Goal: Task Accomplishment & Management: Manage account settings

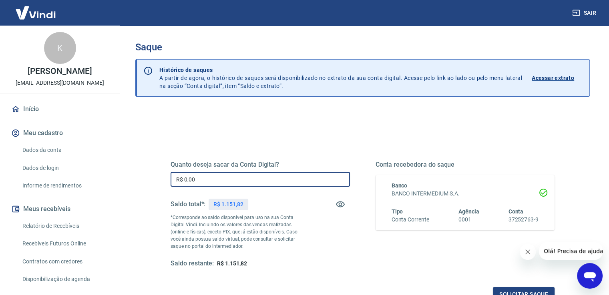
click at [205, 180] on input "R$ 0,00" at bounding box center [260, 179] width 179 height 15
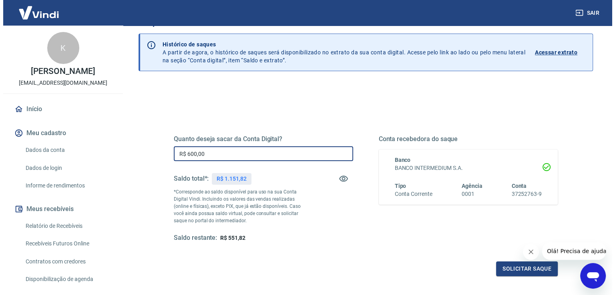
scroll to position [40, 0]
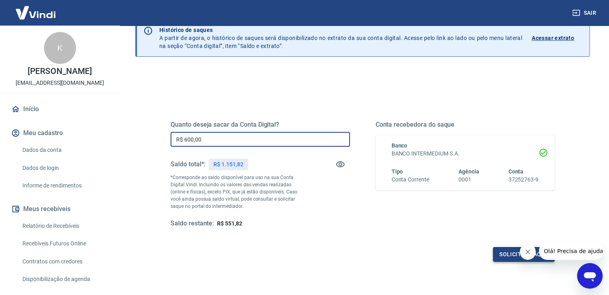
type input "R$ 600,00"
click at [499, 257] on button "Solicitar saque" at bounding box center [524, 254] width 62 height 15
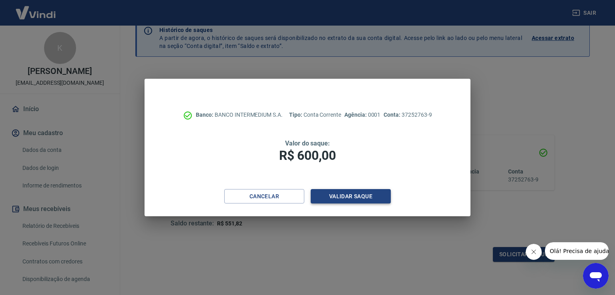
click at [360, 196] on button "Validar saque" at bounding box center [351, 196] width 80 height 15
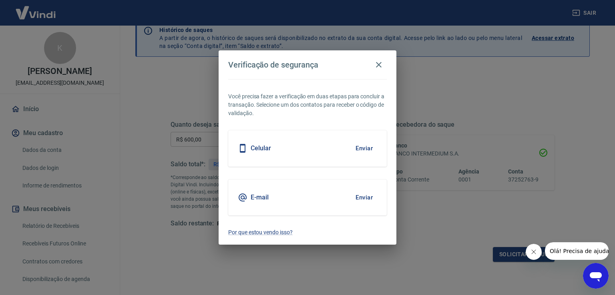
click at [360, 196] on button "Enviar" at bounding box center [364, 197] width 26 height 17
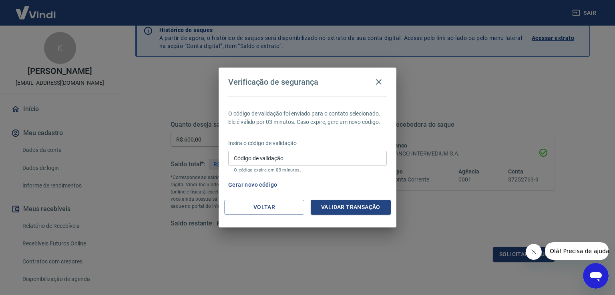
click at [349, 154] on input "Código de validação" at bounding box center [307, 158] width 159 height 15
type input "364225"
click at [377, 210] on button "Validar transação" at bounding box center [351, 207] width 80 height 15
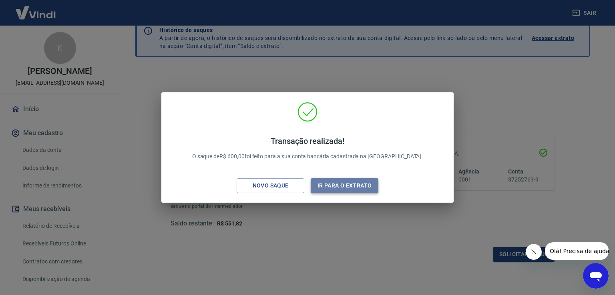
click at [359, 189] on button "Ir para o extrato" at bounding box center [345, 186] width 68 height 15
